Goal: Find specific page/section: Find specific page/section

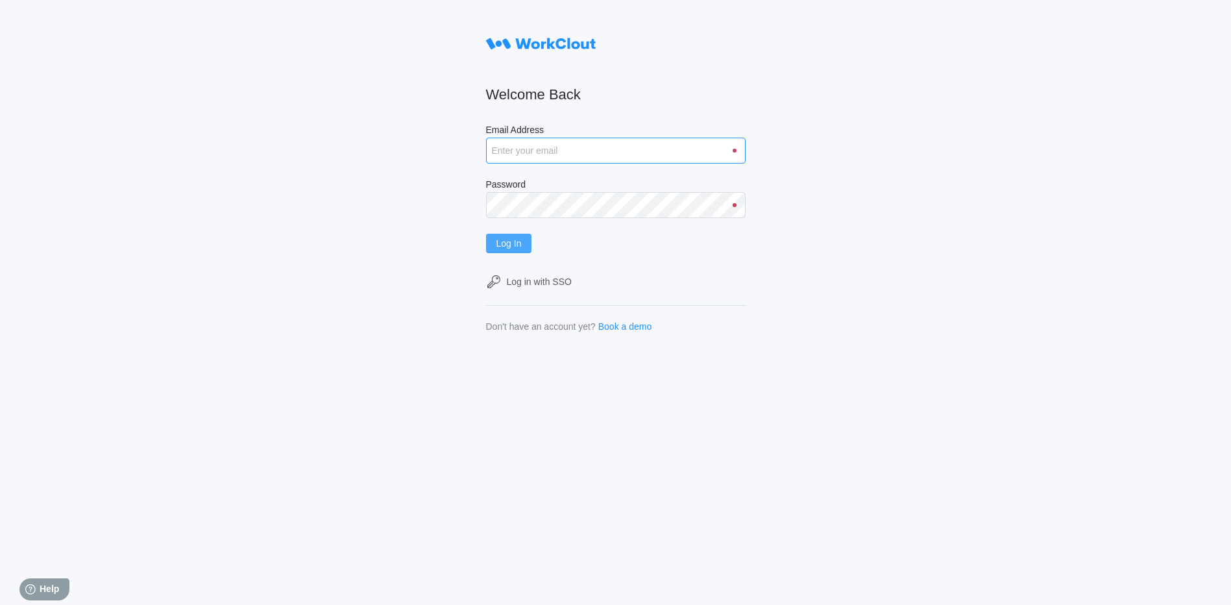
type input "matthew.barnas@psiengines.com"
click at [500, 247] on button "Log In" at bounding box center [509, 243] width 46 height 19
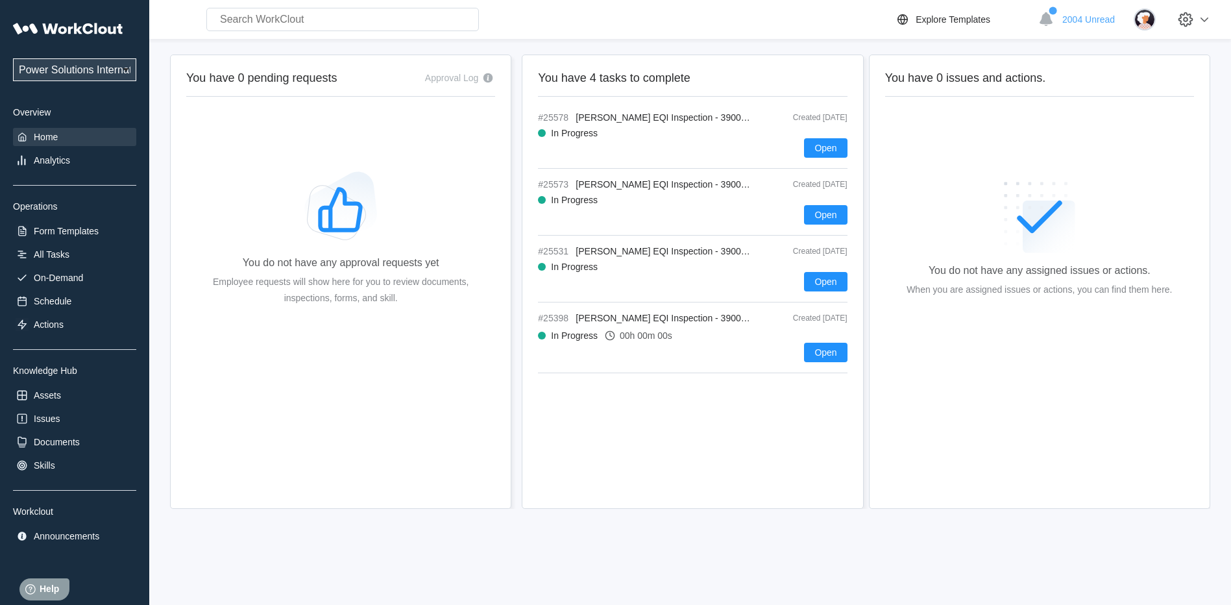
click at [260, 24] on input "text" at bounding box center [342, 19] width 273 height 23
type input "25542"
click at [291, 25] on input "25542" at bounding box center [342, 19] width 273 height 23
click at [292, 25] on input "25542" at bounding box center [342, 19] width 273 height 23
click at [241, 10] on input "25542" at bounding box center [342, 19] width 273 height 23
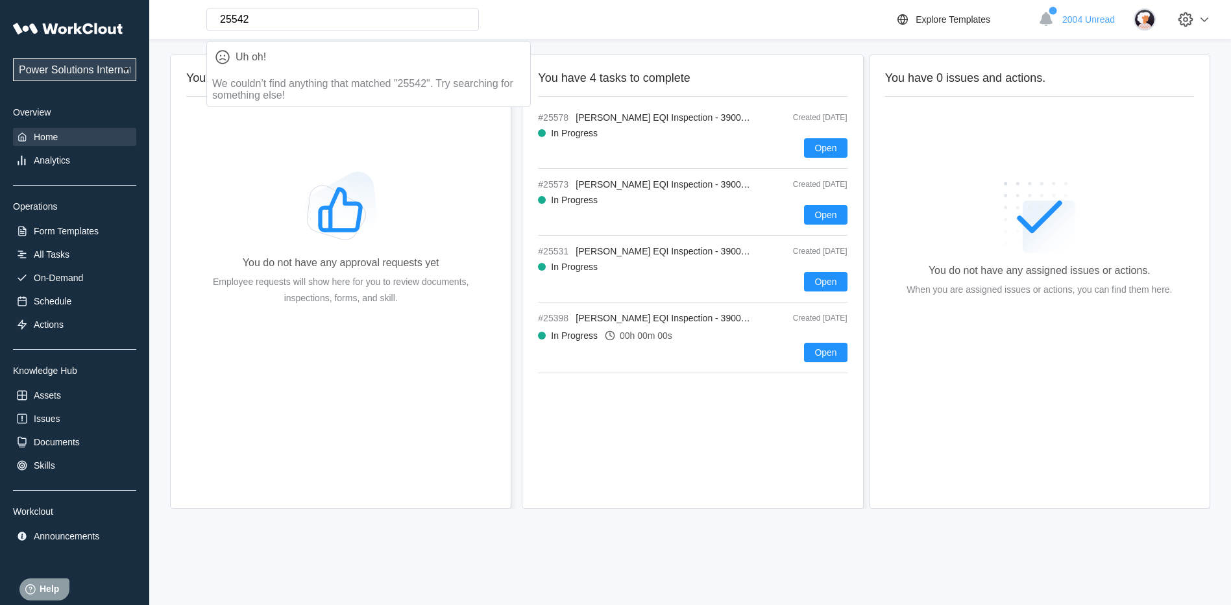
click at [249, 19] on input "25542" at bounding box center [342, 19] width 273 height 23
click at [336, 19] on input "25542" at bounding box center [342, 19] width 273 height 23
click at [247, 19] on input "25542" at bounding box center [342, 19] width 273 height 23
click at [272, 19] on input "25542" at bounding box center [342, 19] width 273 height 23
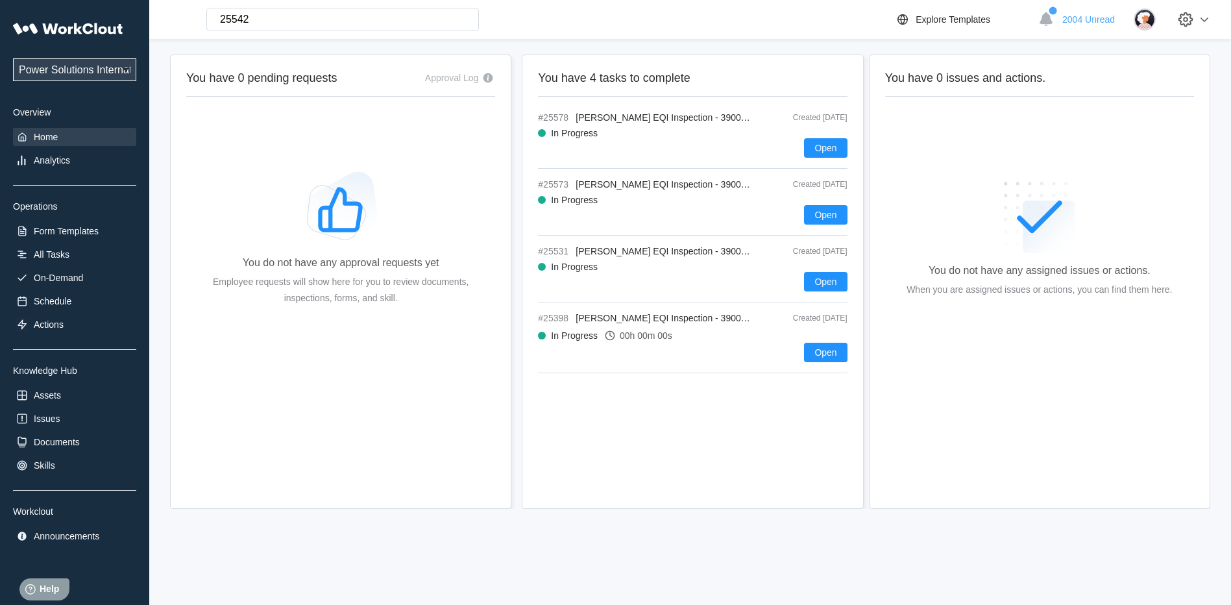
click at [227, 190] on div "You do not have any approval requests yet Employee requests will show here for …" at bounding box center [340, 242] width 267 height 325
drag, startPoint x: 283, startPoint y: 23, endPoint x: 3, endPoint y: 23, distance: 280.4
click at [3, 23] on div "Power Solutions International Power Solutions International 201 Overview Home A…" at bounding box center [615, 302] width 1231 height 605
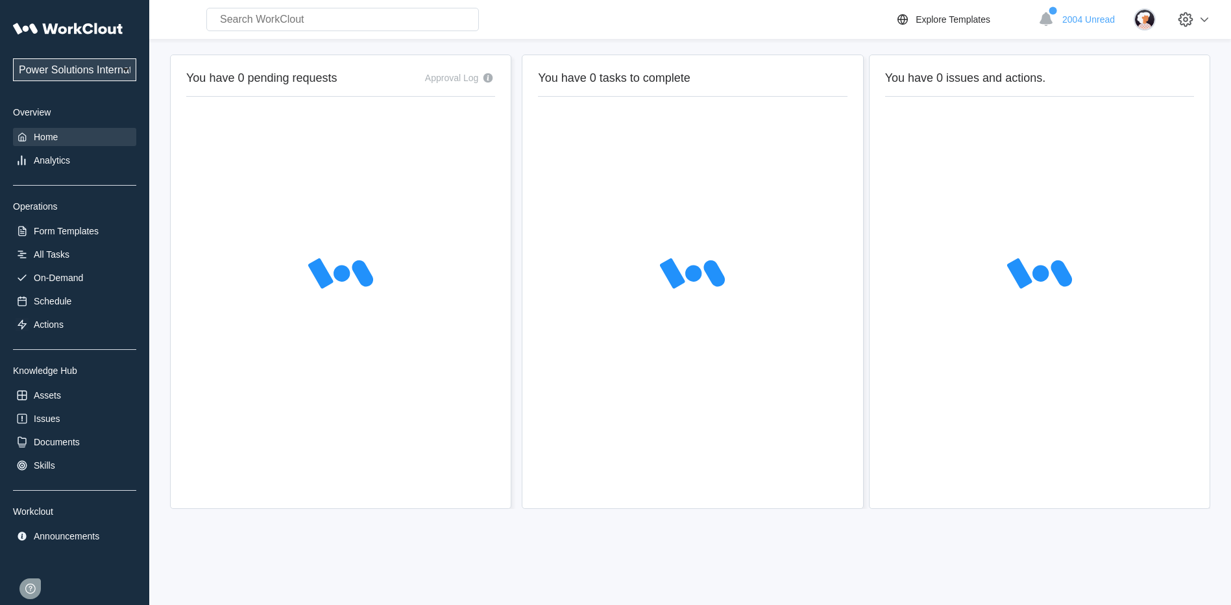
click at [309, 20] on input "text" at bounding box center [342, 19] width 273 height 23
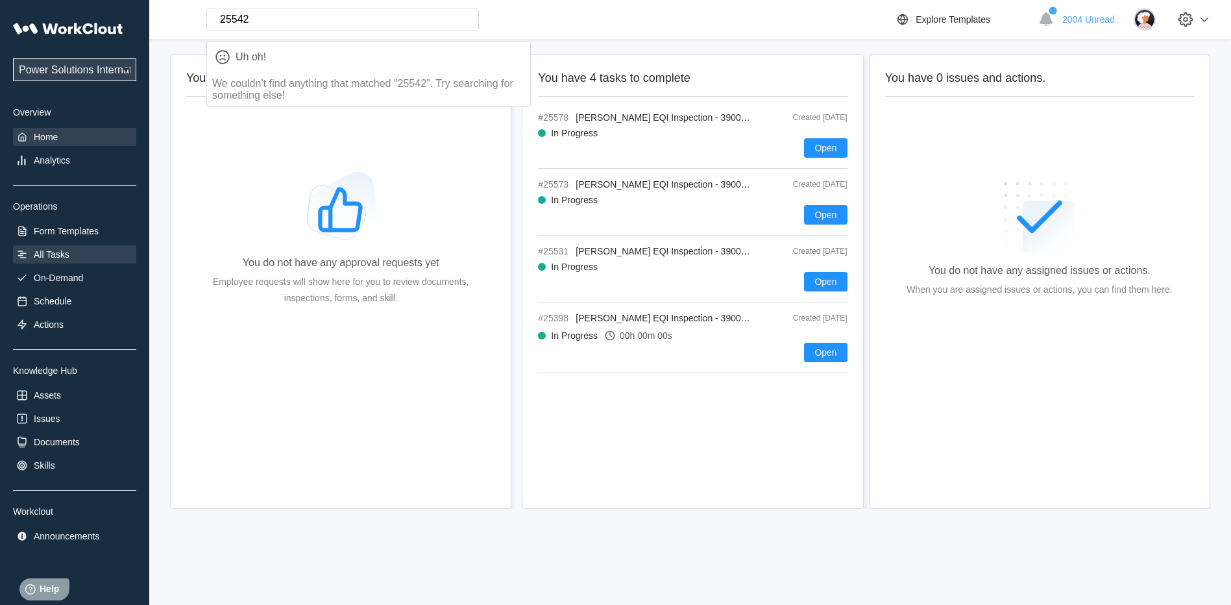
type input "25542"
click at [70, 251] on div "All Tasks" at bounding box center [74, 254] width 123 height 18
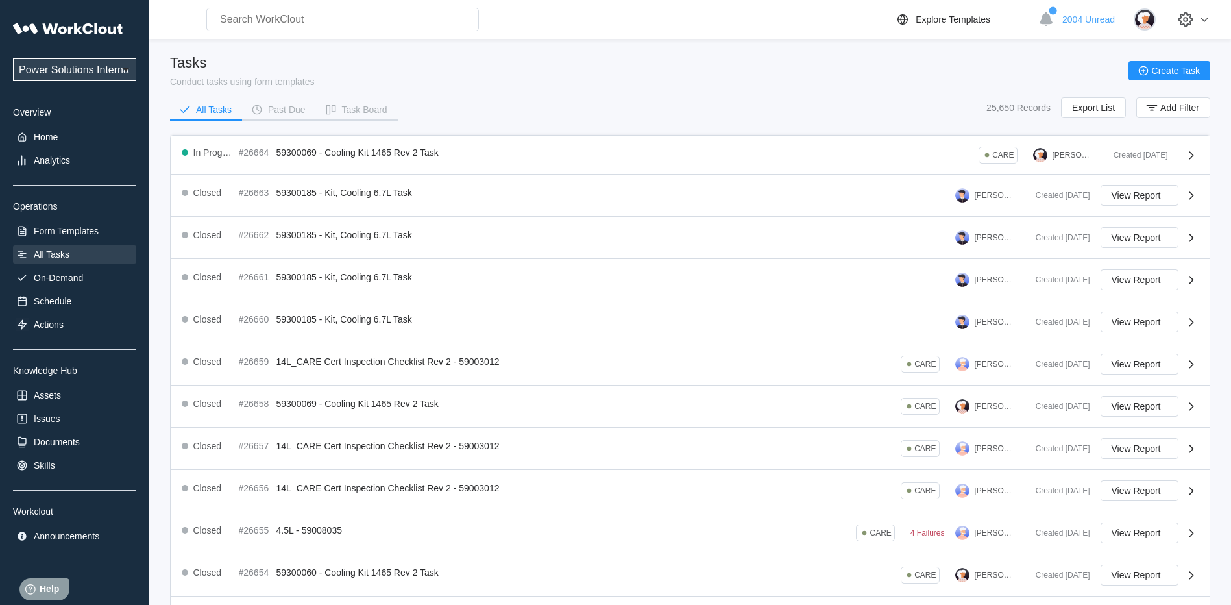
click at [312, 19] on input "text" at bounding box center [342, 19] width 273 height 23
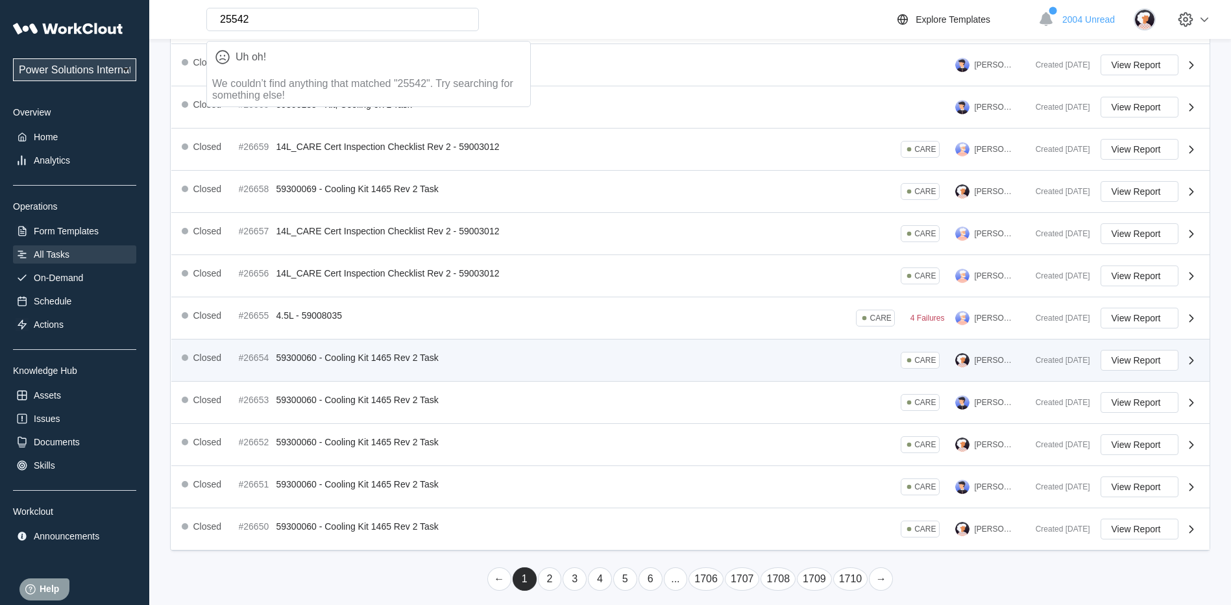
scroll to position [222, 0]
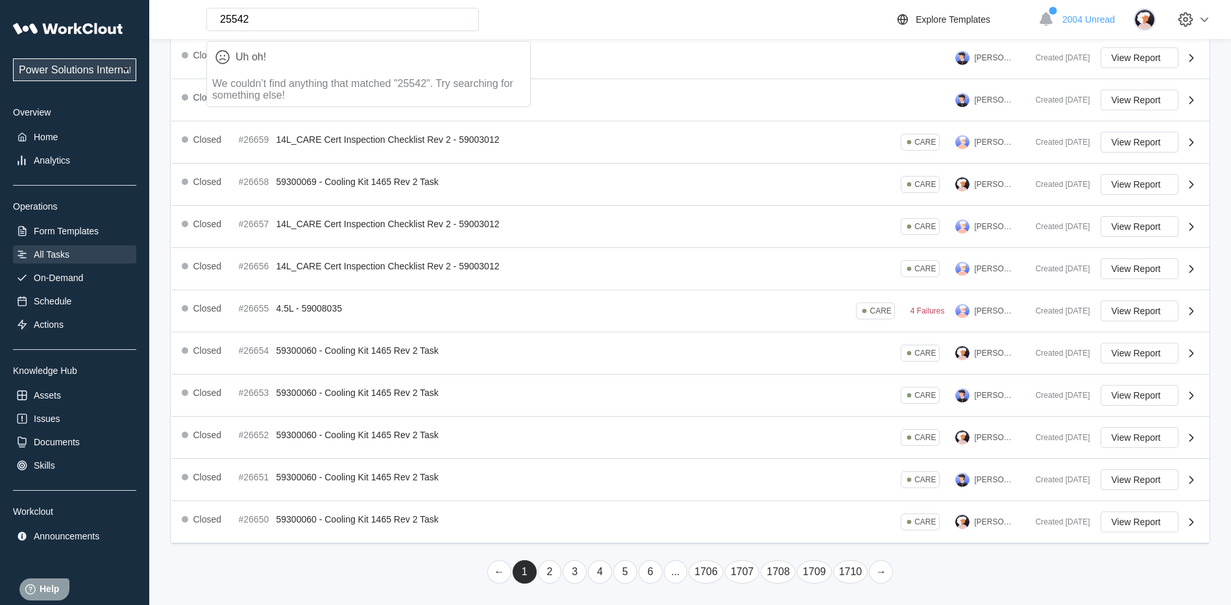
type input "25542"
click at [622, 575] on link "5" at bounding box center [625, 571] width 24 height 23
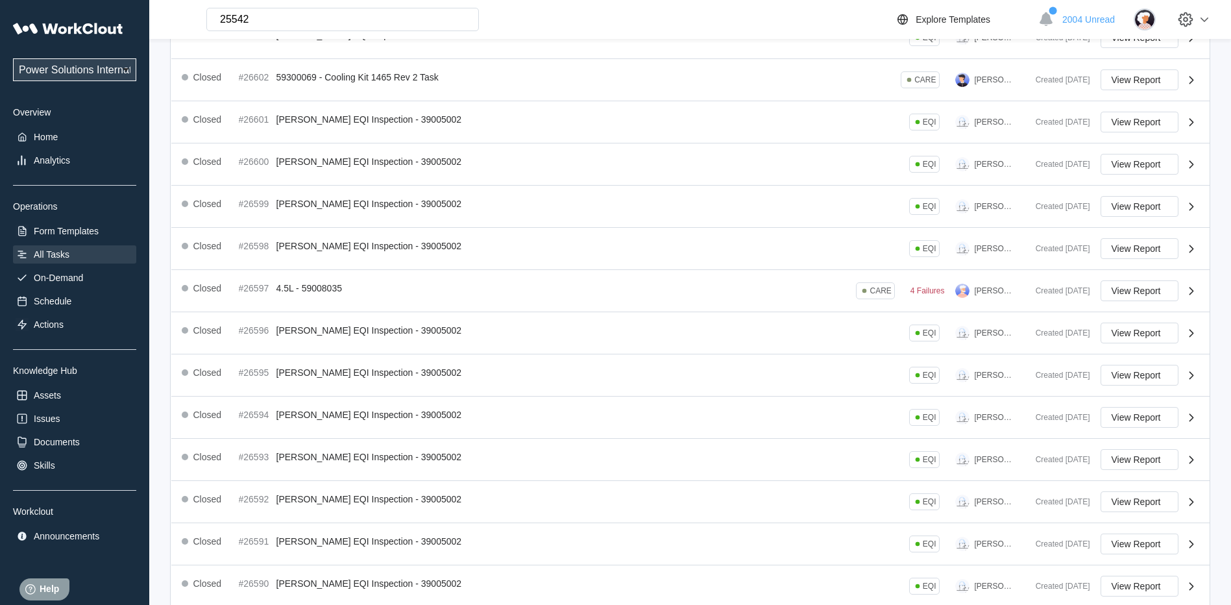
scroll to position [226, 0]
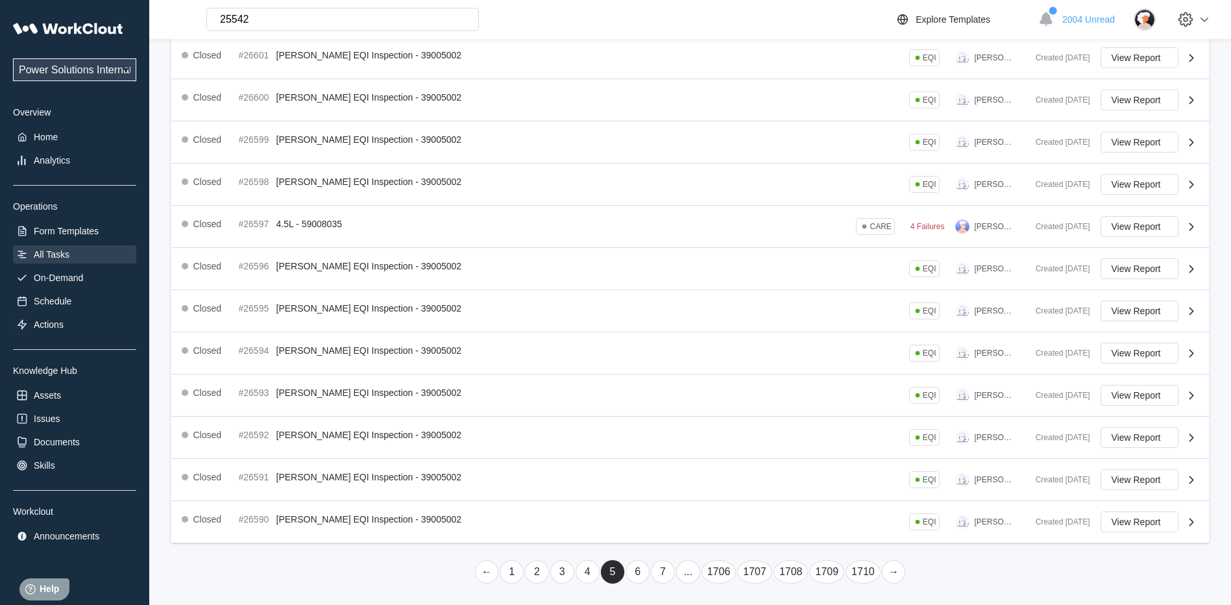
click at [656, 574] on link "7" at bounding box center [663, 571] width 24 height 23
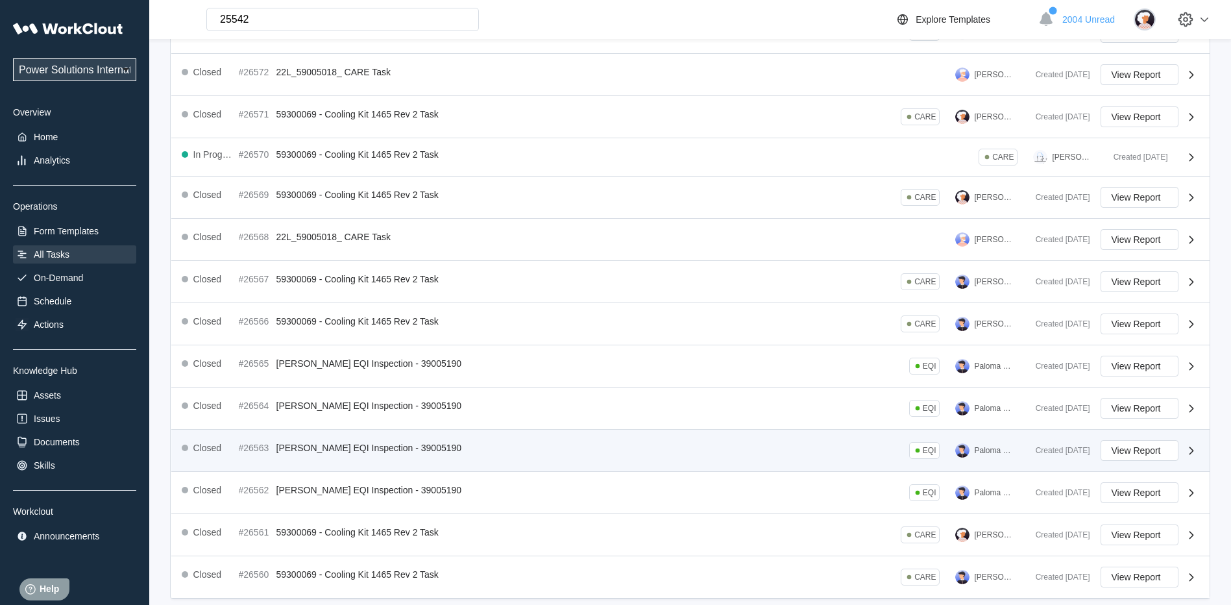
scroll to position [222, 0]
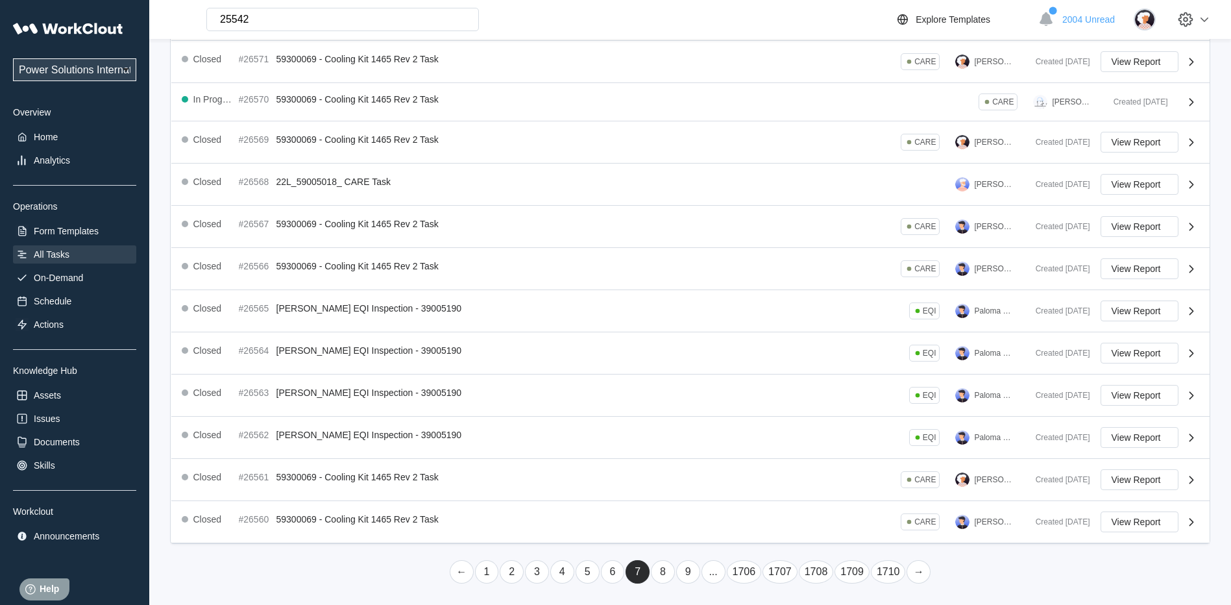
click at [685, 571] on link "9" at bounding box center [688, 571] width 24 height 23
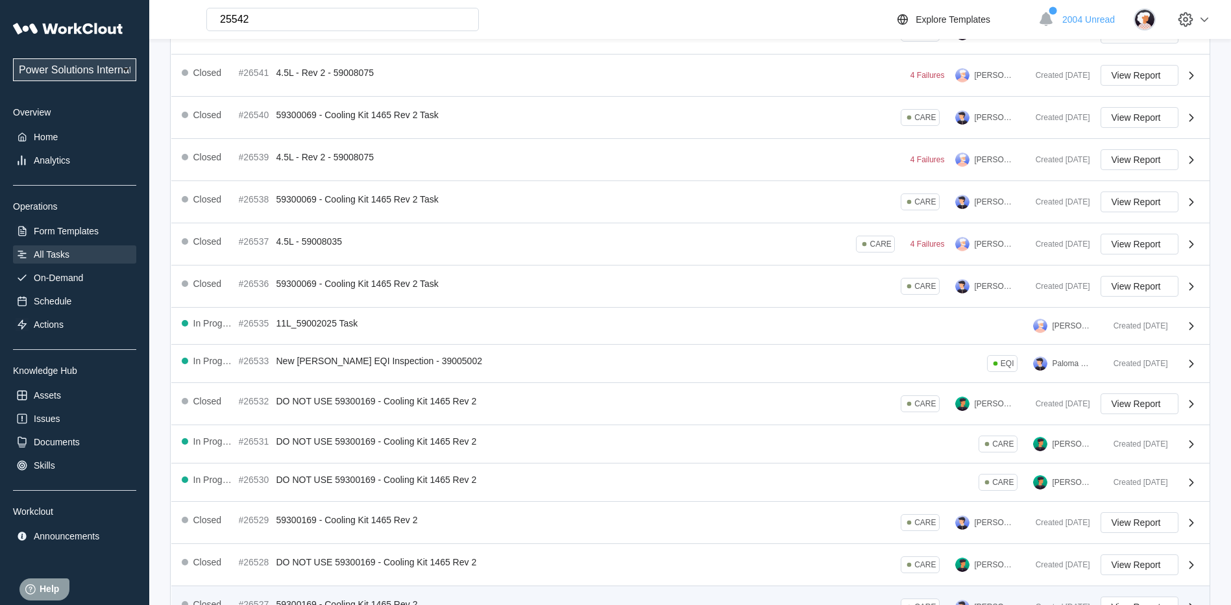
scroll to position [209, 0]
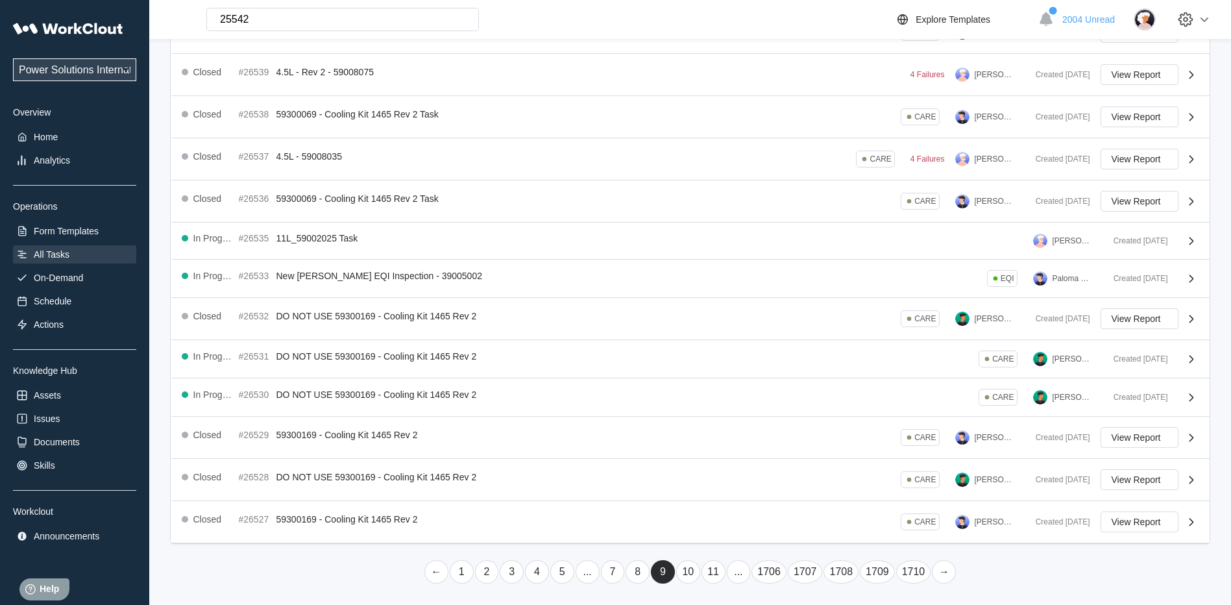
click at [743, 572] on link "..." at bounding box center [739, 571] width 24 height 23
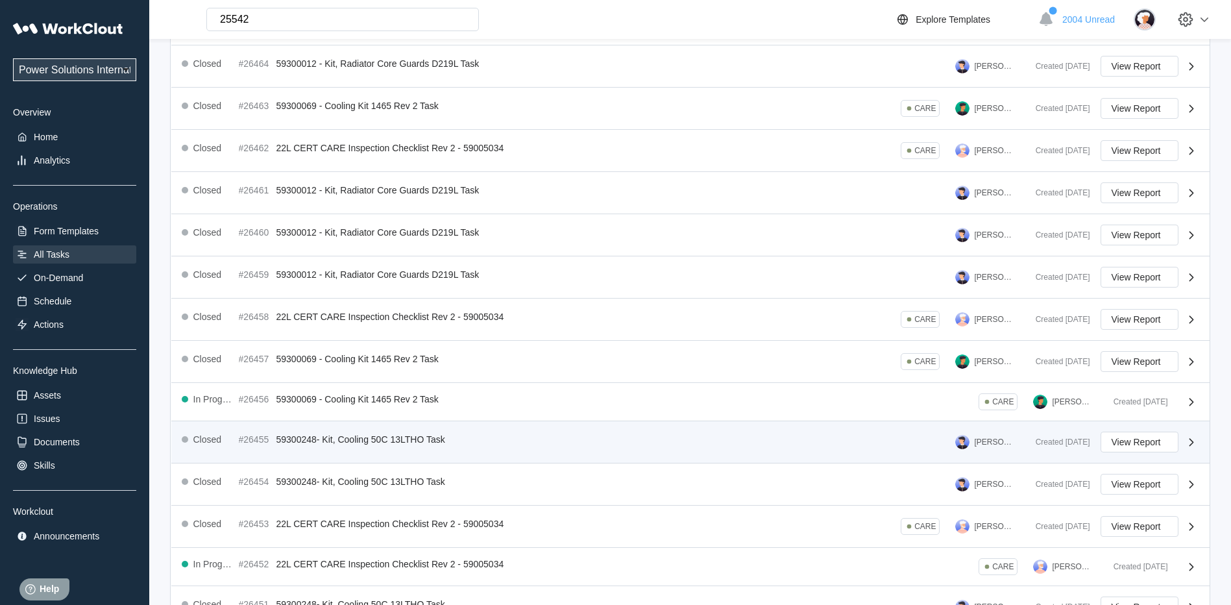
scroll to position [218, 0]
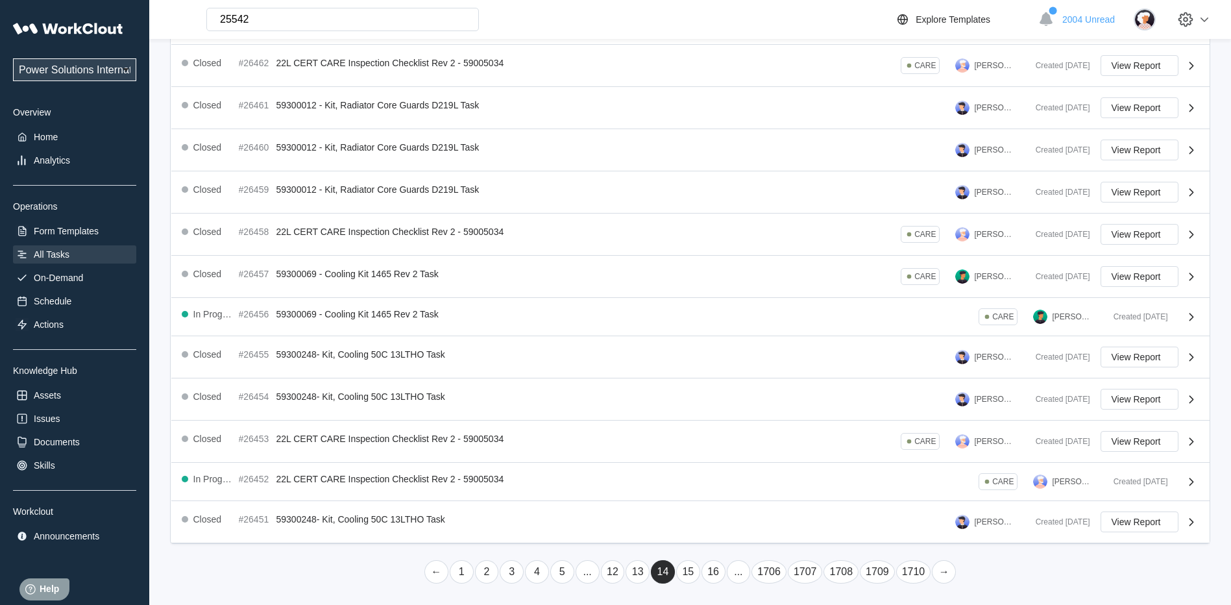
click at [713, 575] on link "16" at bounding box center [714, 571] width 24 height 23
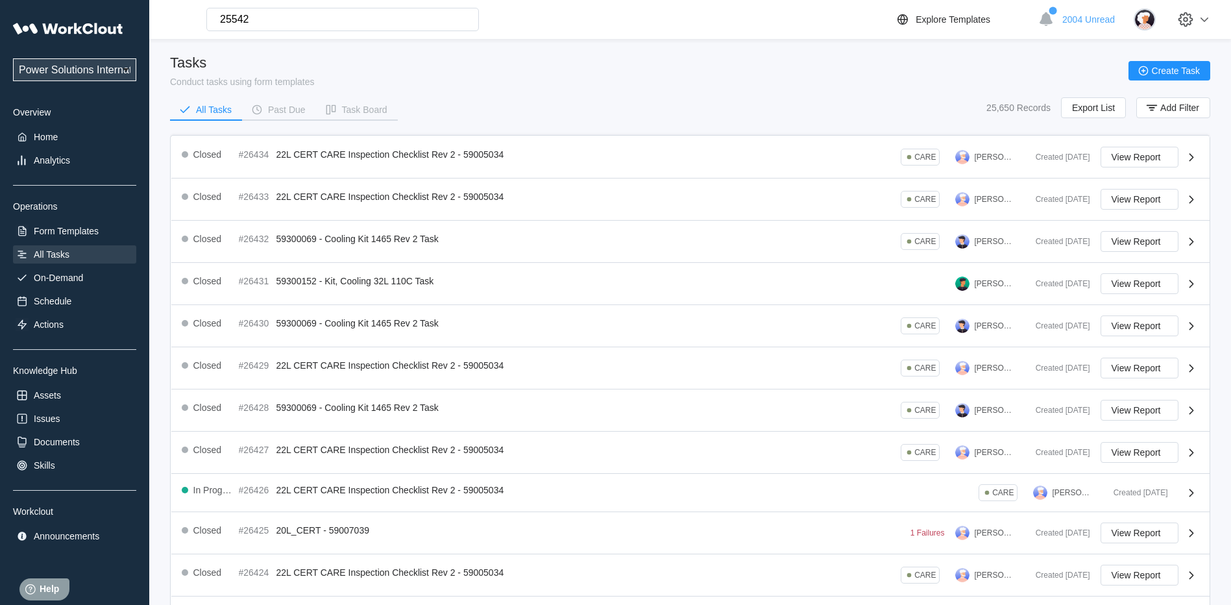
scroll to position [222, 0]
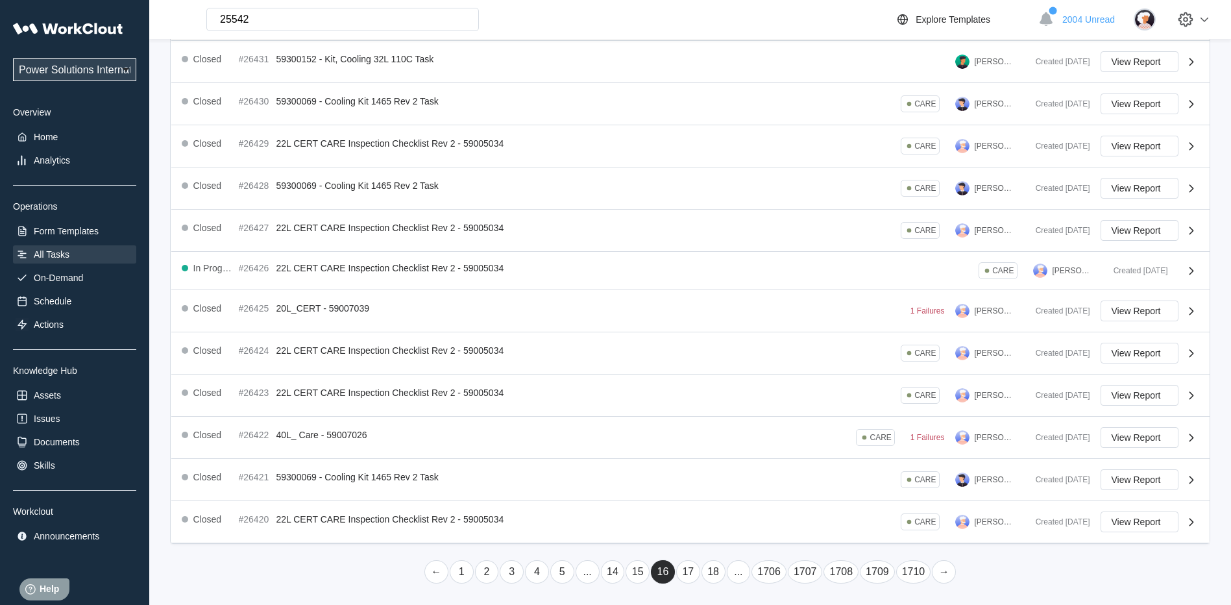
click at [715, 572] on link "18" at bounding box center [714, 571] width 24 height 23
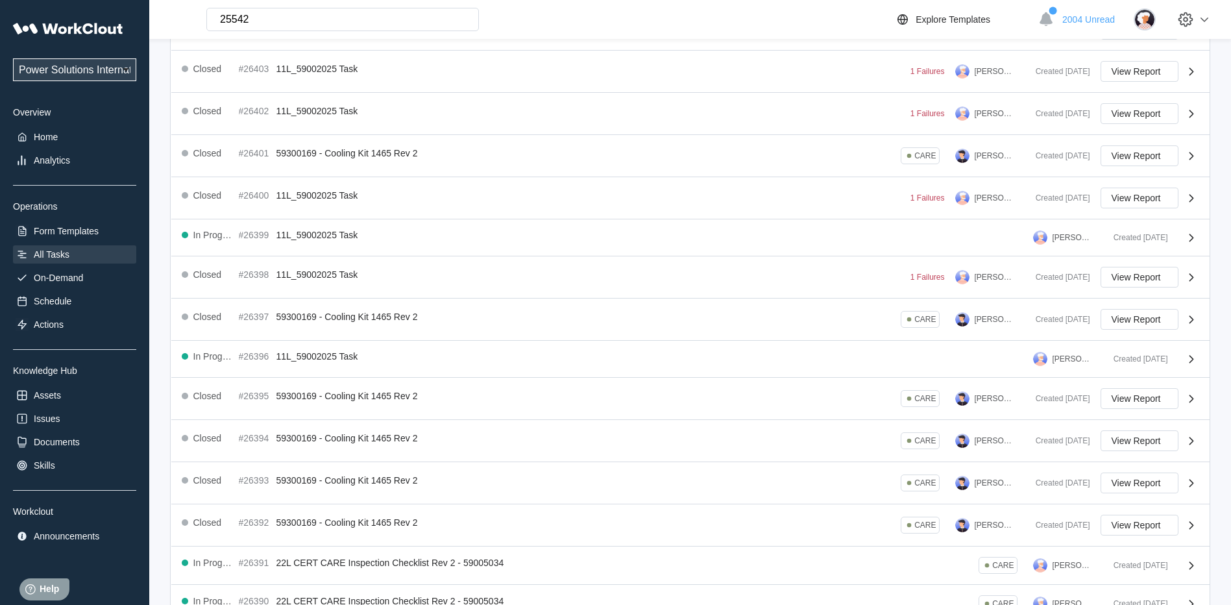
scroll to position [208, 0]
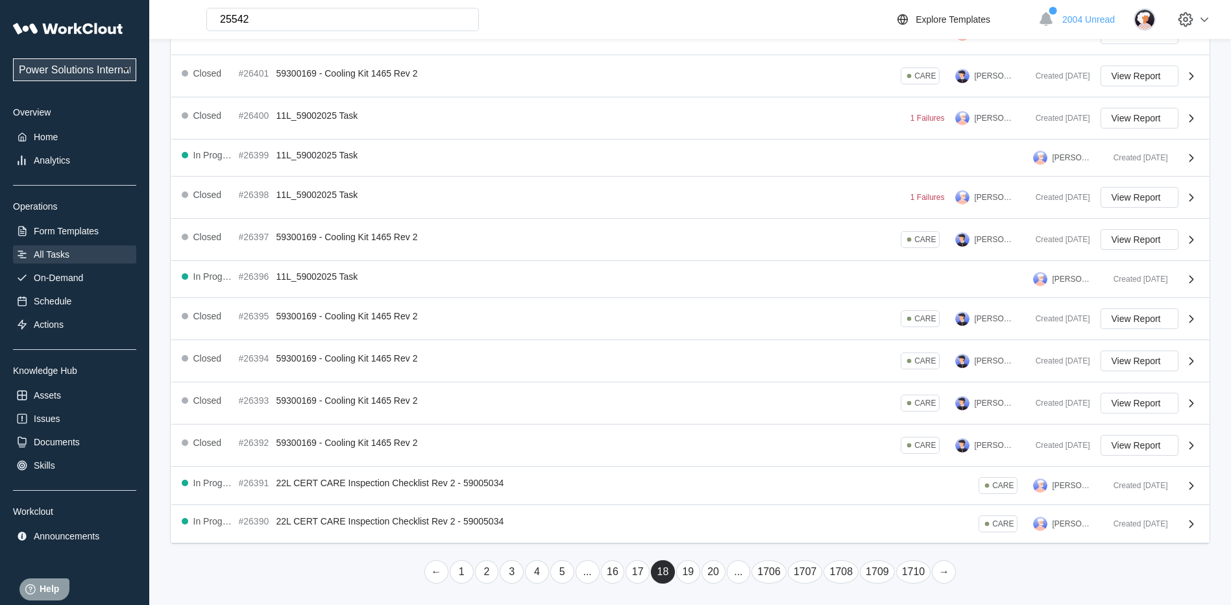
click at [719, 573] on link "20" at bounding box center [714, 571] width 24 height 23
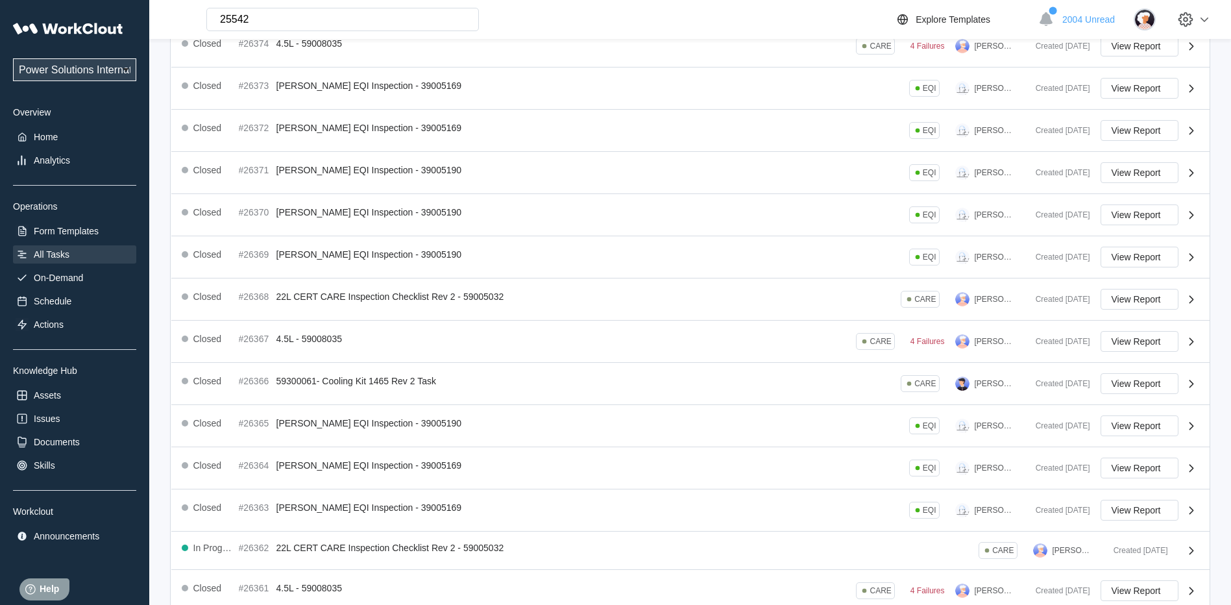
scroll to position [222, 0]
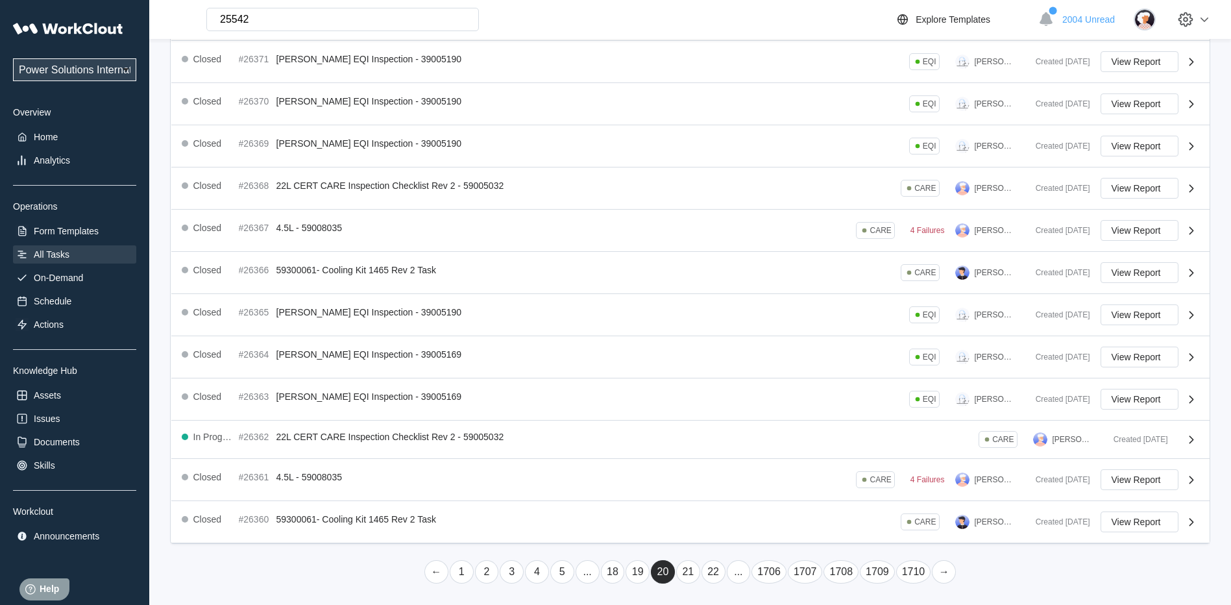
click at [719, 573] on link "22" at bounding box center [714, 571] width 24 height 23
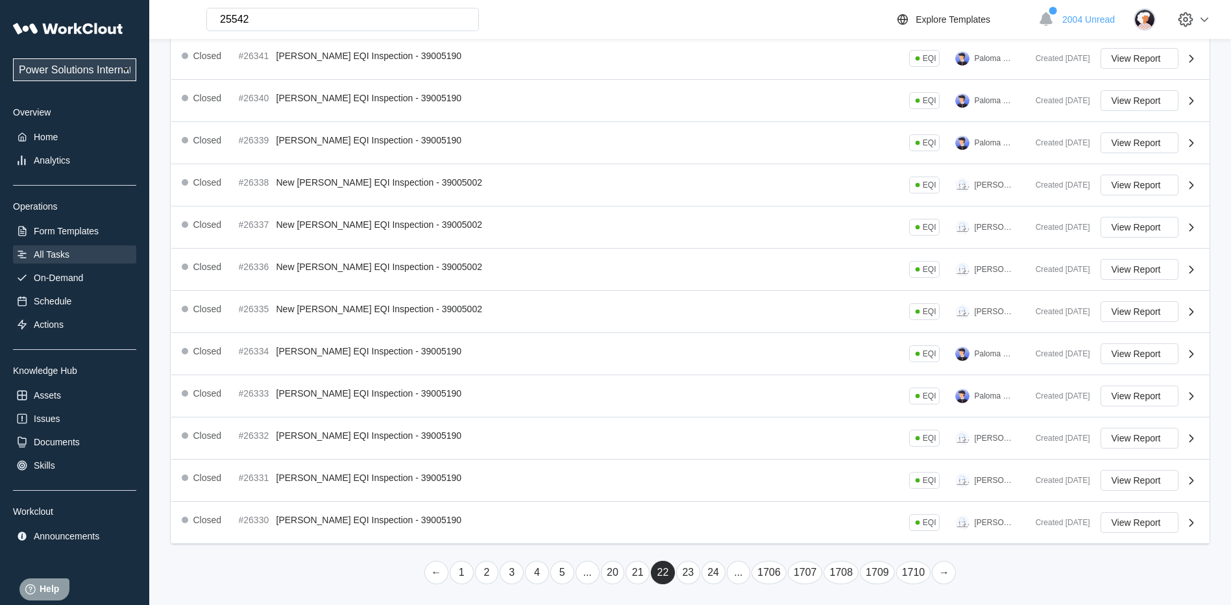
scroll to position [226, 0]
click at [719, 573] on link "24" at bounding box center [714, 571] width 24 height 23
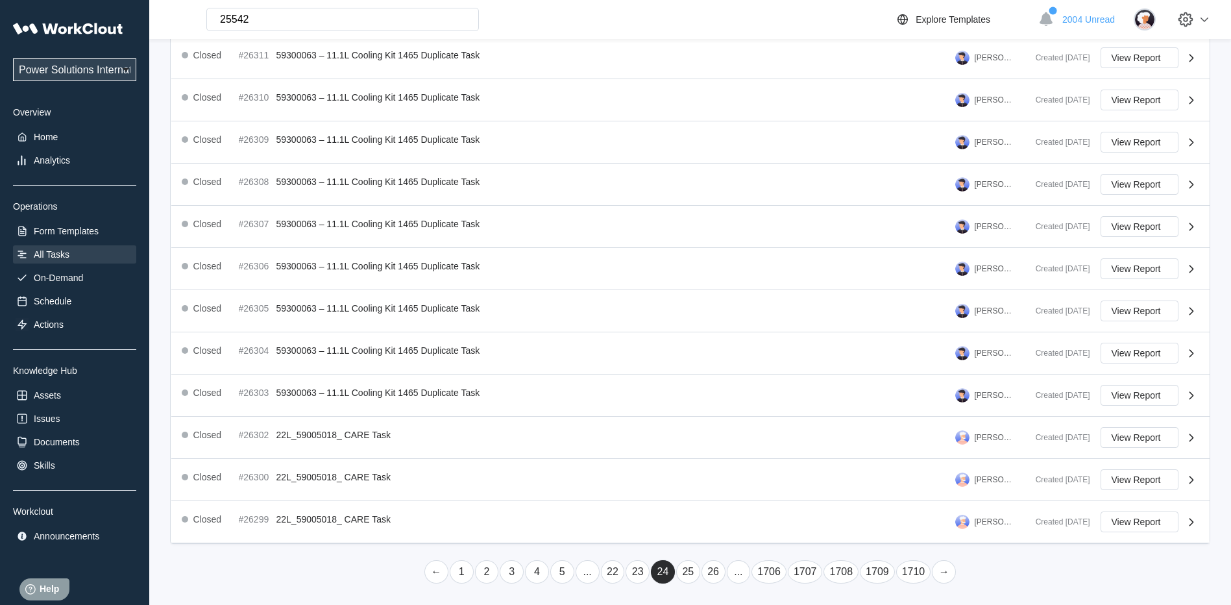
click at [713, 574] on link "26" at bounding box center [714, 571] width 24 height 23
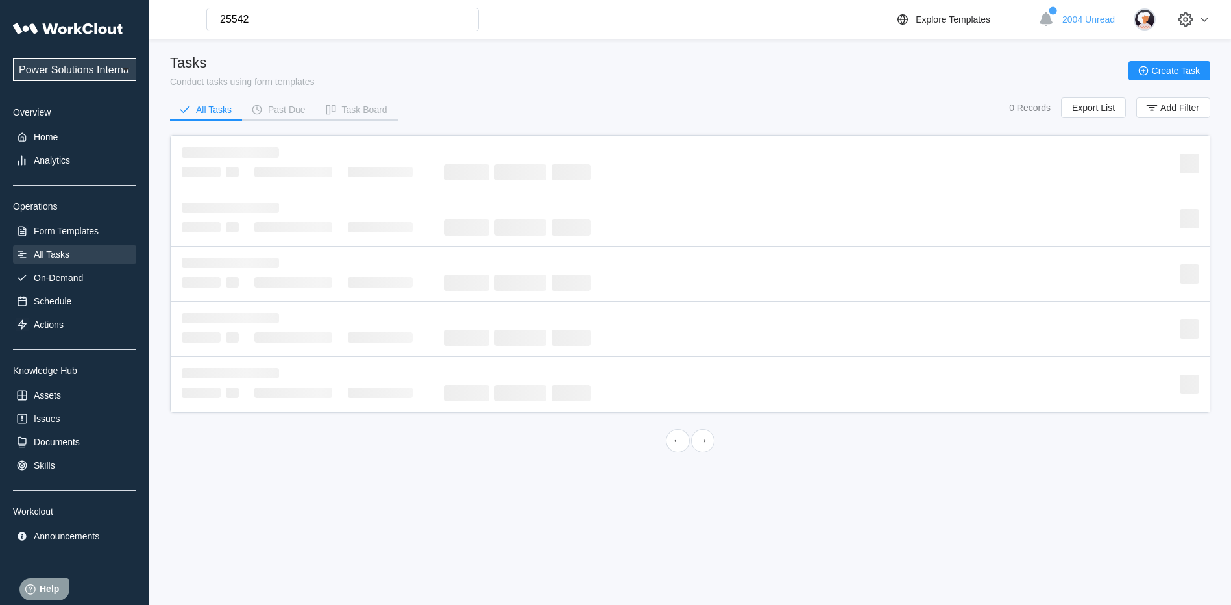
scroll to position [0, 0]
